Goal: Find specific page/section: Find specific page/section

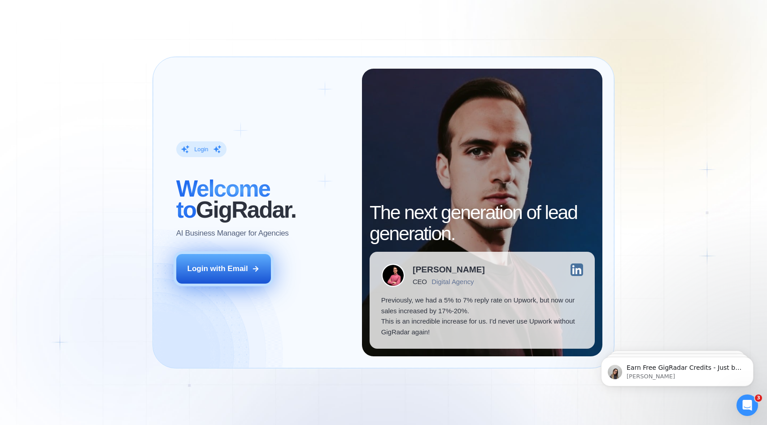
click at [222, 261] on button "Login with Email" at bounding box center [223, 269] width 95 height 30
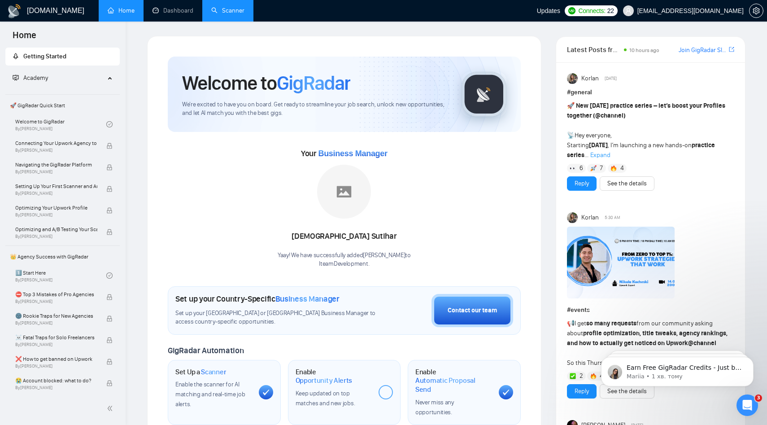
click at [225, 14] on link "Scanner" at bounding box center [227, 11] width 33 height 8
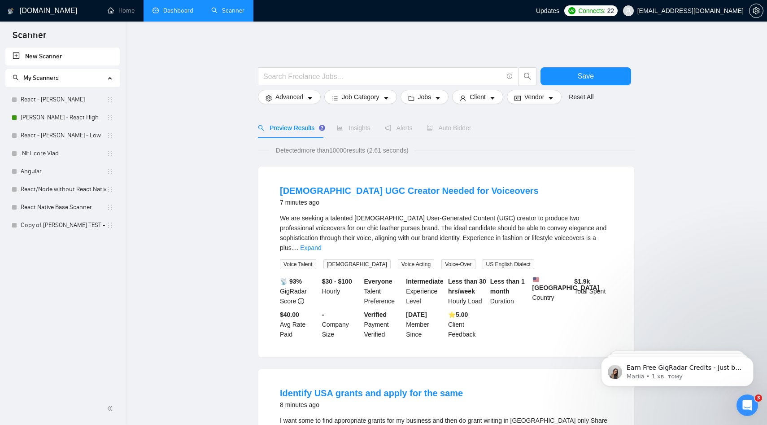
click at [168, 14] on link "Dashboard" at bounding box center [173, 11] width 41 height 8
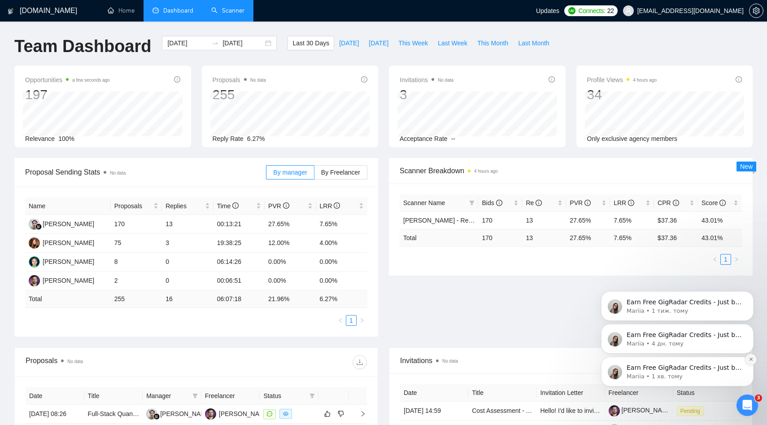
click at [751, 362] on button "Dismiss notification" at bounding box center [751, 359] width 12 height 12
click at [751, 362] on button "Dismiss notification" at bounding box center [750, 359] width 9 height 9
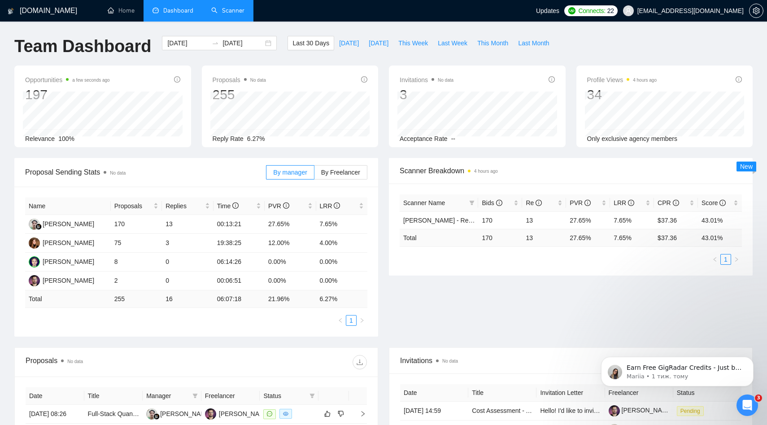
click at [751, 362] on button "Dismiss notification" at bounding box center [750, 359] width 9 height 9
